Goal: Task Accomplishment & Management: Manage account settings

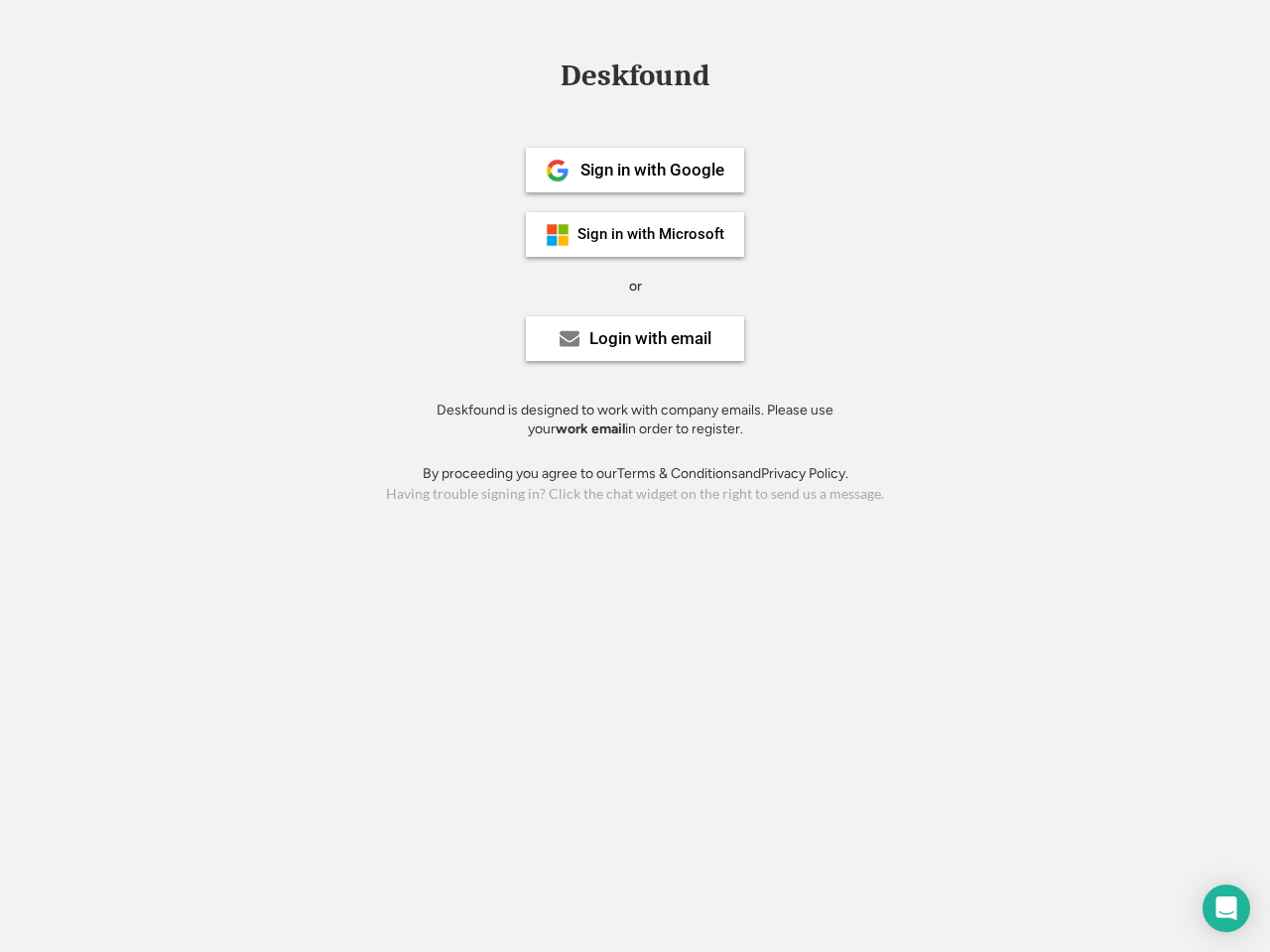
click at [635, 284] on div "or" at bounding box center [635, 286] width 13 height 20
click at [635, 80] on div "Deskfound" at bounding box center [634, 76] width 168 height 31
click at [542, 75] on div "Deskfound" at bounding box center [635, 80] width 1270 height 38
click at [635, 80] on div "Deskfound" at bounding box center [634, 76] width 168 height 31
click at [635, 286] on div "or" at bounding box center [635, 286] width 13 height 20
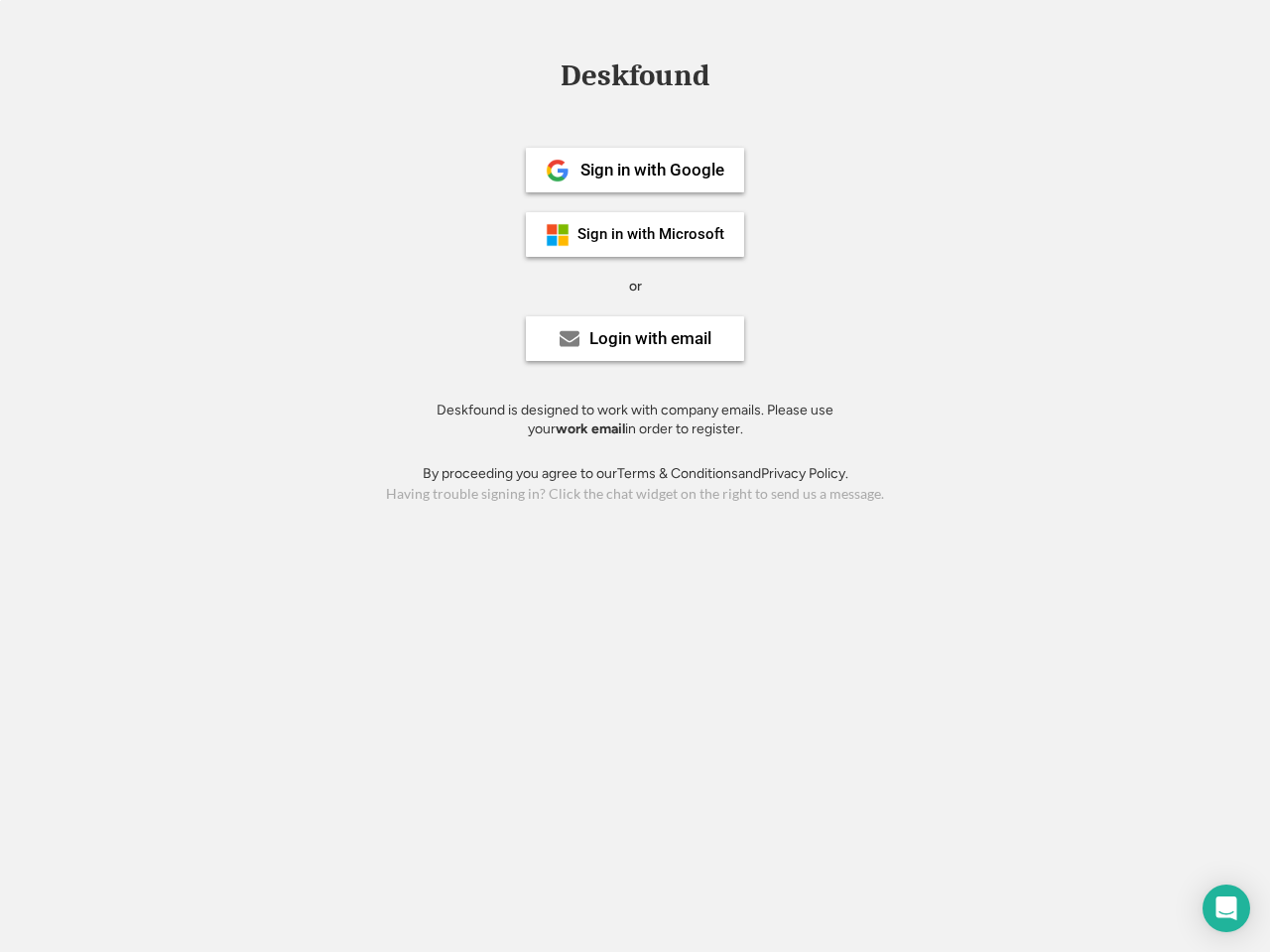
click at [635, 169] on div "Sign in with Google" at bounding box center [652, 169] width 144 height 17
click at [652, 169] on div "Sign in with Google" at bounding box center [652, 169] width 144 height 17
click at [557, 170] on img at bounding box center [557, 170] width 24 height 24
click at [635, 234] on div "Sign in with Microsoft" at bounding box center [651, 234] width 147 height 15
click at [652, 234] on div "Sign in with Microsoft" at bounding box center [651, 234] width 147 height 15
